Goal: Transaction & Acquisition: Book appointment/travel/reservation

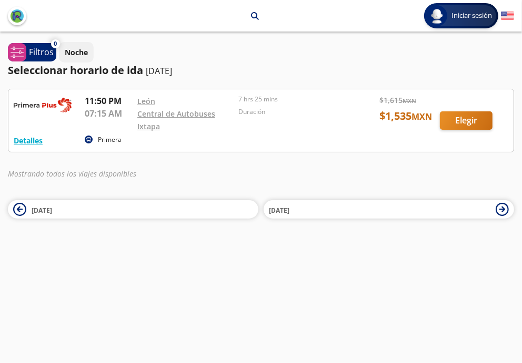
click at [464, 122] on div at bounding box center [260, 120] width 505 height 63
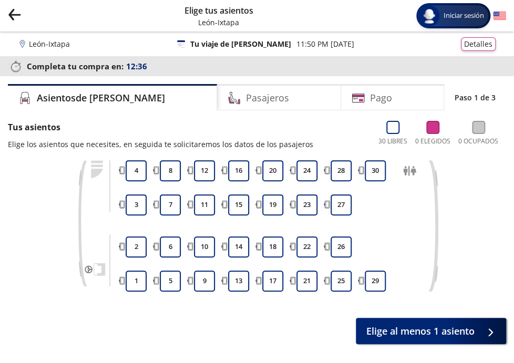
click at [10, 12] on icon "back" at bounding box center [11, 12] width 5 height 6
